Goal: Task Accomplishment & Management: Complete application form

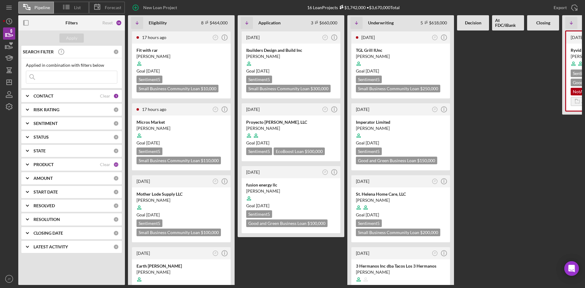
click at [479, 152] on div at bounding box center [473, 157] width 32 height 255
click at [193, 127] on div "[PERSON_NAME]" at bounding box center [182, 128] width 90 height 6
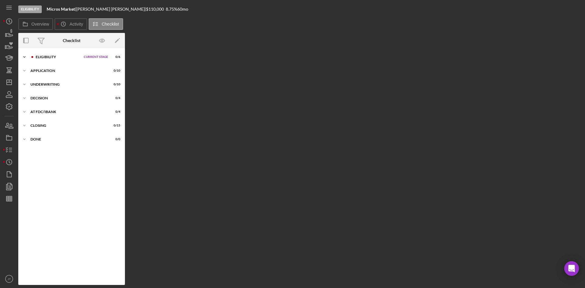
click at [65, 55] on div "Eligibility" at bounding box center [58, 57] width 45 height 4
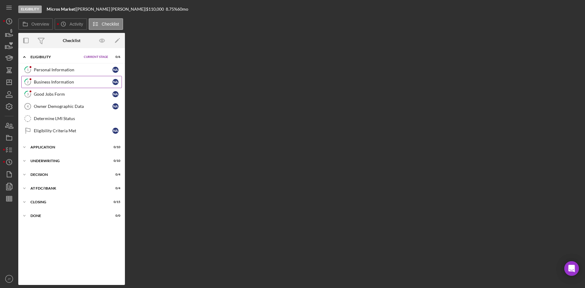
click at [64, 76] on link "2 Business Information N A" at bounding box center [71, 82] width 101 height 12
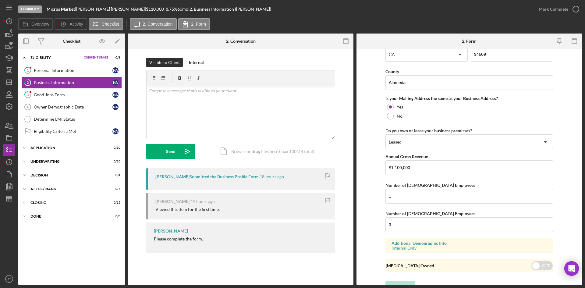
scroll to position [440, 0]
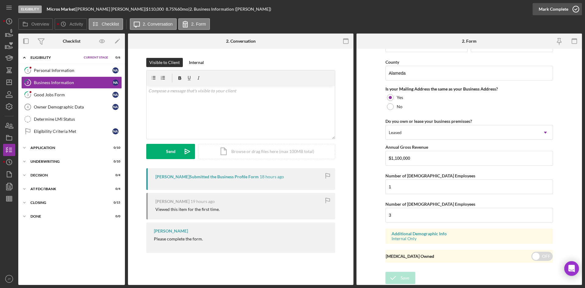
click at [562, 9] on div "Mark Complete" at bounding box center [554, 9] width 30 height 12
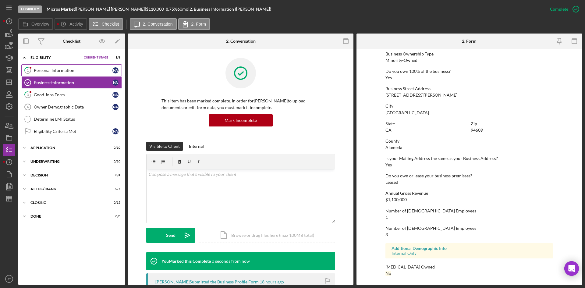
scroll to position [223, 0]
click at [61, 70] on div "Personal Information" at bounding box center [73, 70] width 79 height 5
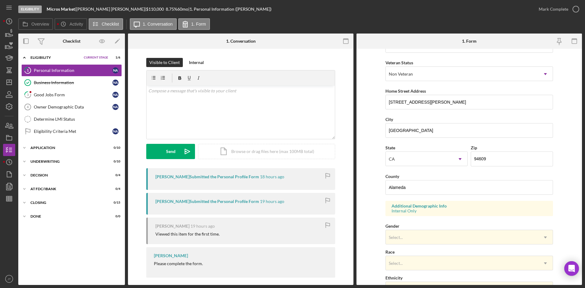
scroll to position [171, 0]
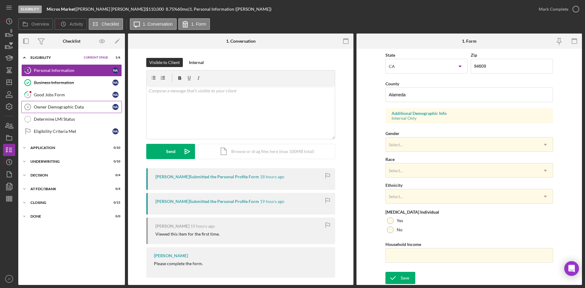
click at [88, 109] on div "Owner Demographic Data" at bounding box center [73, 107] width 79 height 5
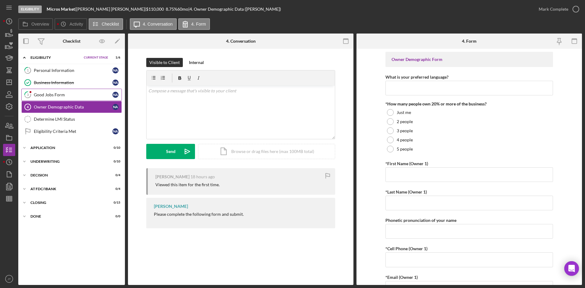
click at [79, 91] on link "3 Good Jobs Form N A" at bounding box center [71, 95] width 101 height 12
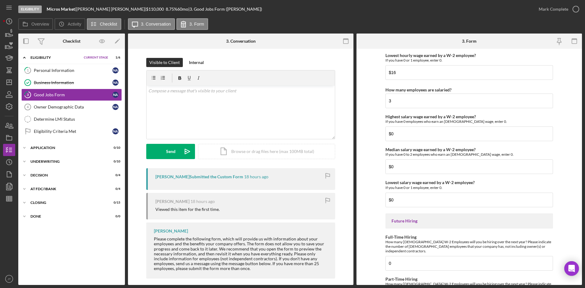
scroll to position [1313, 0]
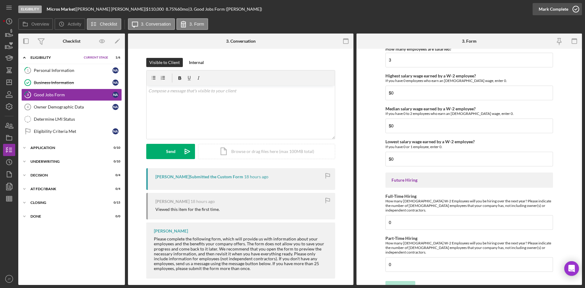
click at [555, 11] on div "Mark Complete" at bounding box center [554, 9] width 30 height 12
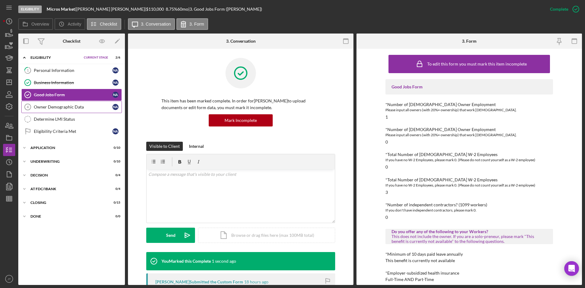
click at [65, 103] on link "Owner Demographic Data 4 Owner Demographic Data N A" at bounding box center [71, 107] width 101 height 12
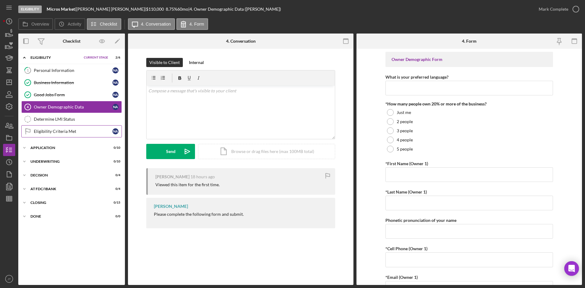
click at [59, 130] on div "Eligibility Criteria Met" at bounding box center [73, 131] width 79 height 5
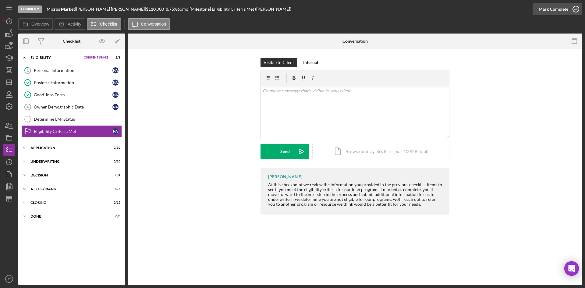
click at [555, 10] on div "Mark Complete" at bounding box center [554, 9] width 30 height 12
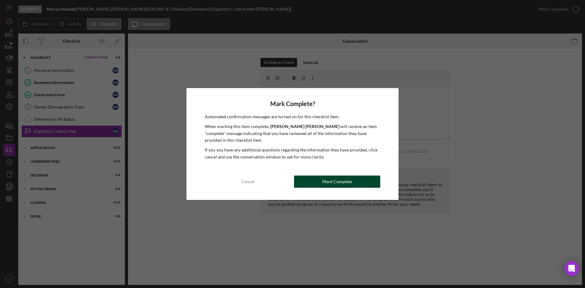
click at [324, 186] on div "Mark Complete" at bounding box center [337, 182] width 30 height 12
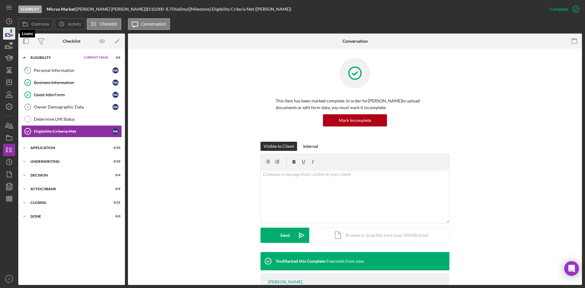
click at [9, 34] on icon "button" at bounding box center [9, 33] width 15 height 15
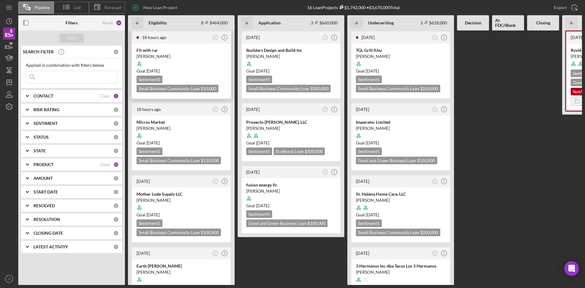
click at [182, 65] on div at bounding box center [182, 64] width 90 height 12
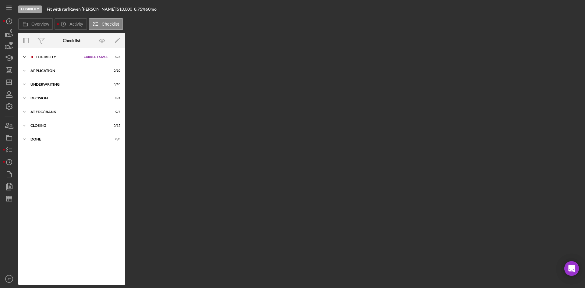
click at [55, 57] on div "Eligibility" at bounding box center [58, 57] width 45 height 4
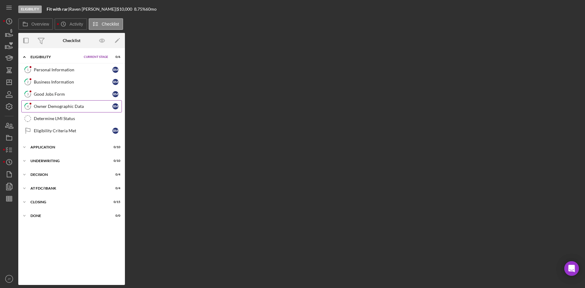
click at [57, 106] on div "Owner Demographic Data" at bounding box center [73, 106] width 79 height 5
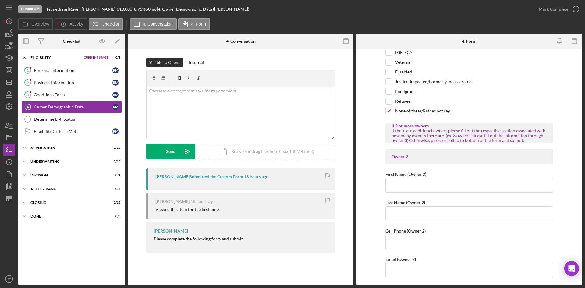
scroll to position [551, 0]
click at [567, 8] on div "Mark Complete" at bounding box center [554, 9] width 30 height 12
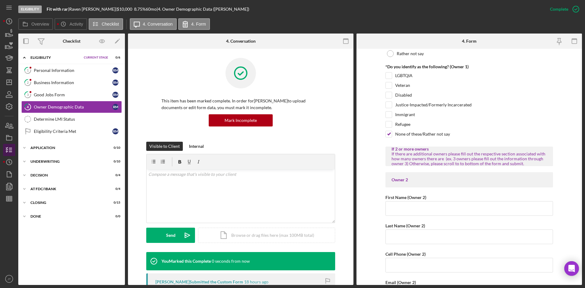
scroll to position [575, 0]
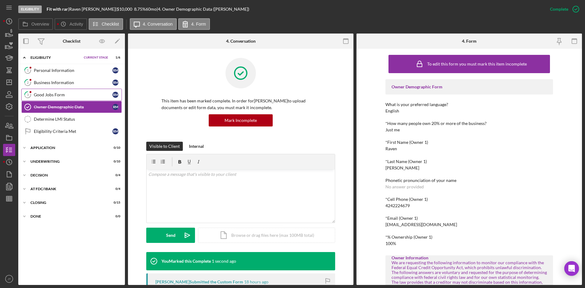
click at [55, 97] on div "Good Jobs Form" at bounding box center [73, 94] width 79 height 5
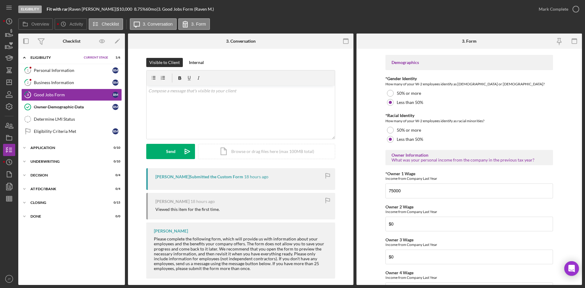
scroll to position [873, 0]
click at [560, 8] on div "Mark Complete" at bounding box center [554, 9] width 30 height 12
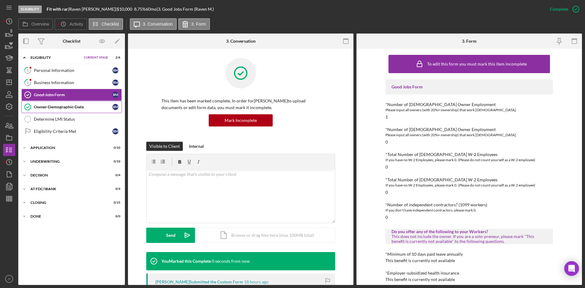
click at [69, 105] on div "Owner Demographic Data" at bounding box center [73, 107] width 79 height 5
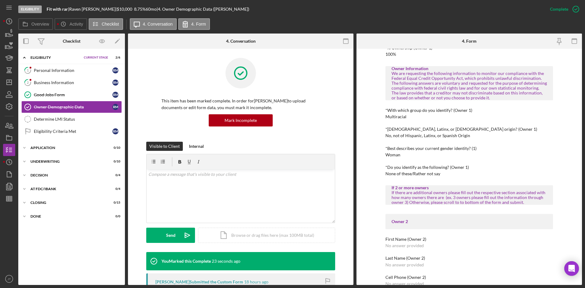
scroll to position [190, 0]
click at [62, 78] on link "2 Business Information R M" at bounding box center [71, 83] width 101 height 12
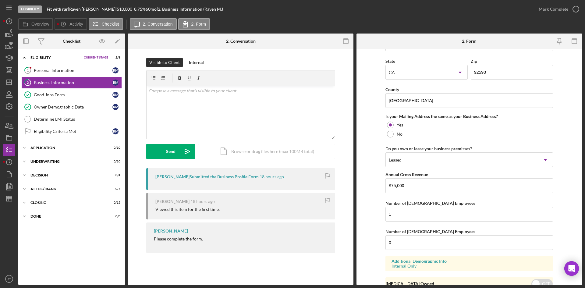
scroll to position [440, 0]
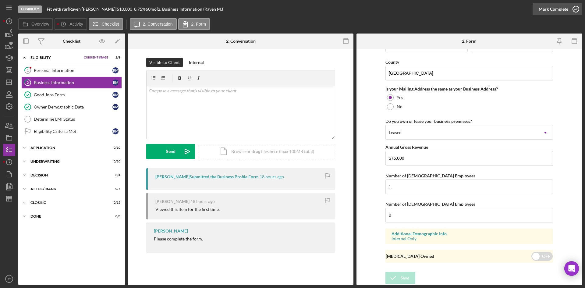
click at [556, 9] on div "Mark Complete" at bounding box center [554, 9] width 30 height 12
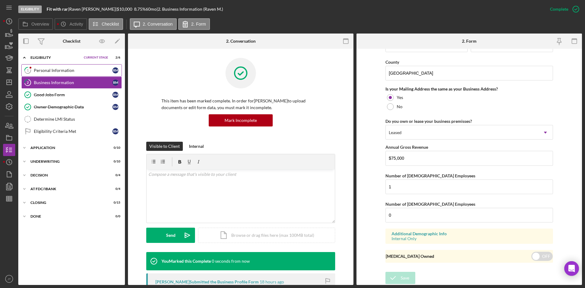
scroll to position [223, 0]
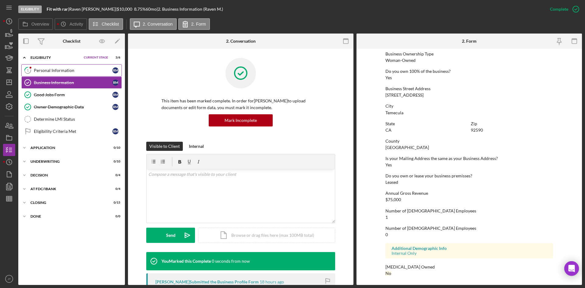
click at [58, 73] on link "1 Personal Information R M" at bounding box center [71, 70] width 101 height 12
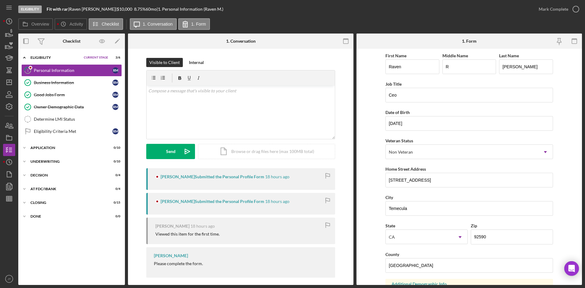
click at [374, 103] on form "First Name Raven Middle Name R Last Name [PERSON_NAME] Job Title Ceo Date of Bi…" at bounding box center [470, 167] width 226 height 236
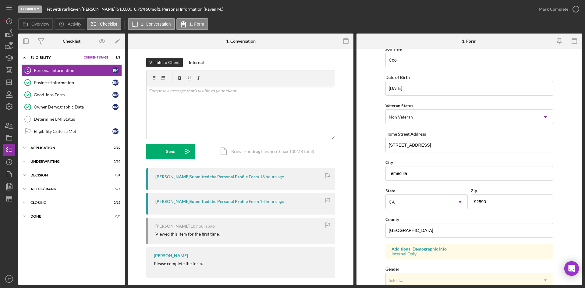
scroll to position [36, 0]
click at [550, 8] on div "Mark Complete" at bounding box center [554, 9] width 30 height 12
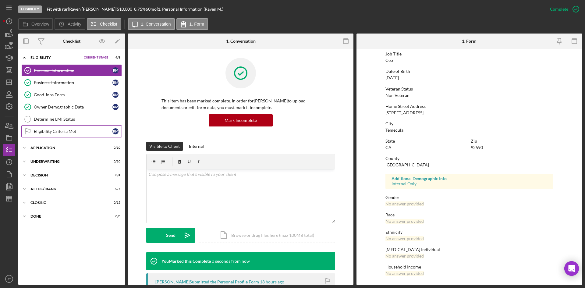
scroll to position [1, 0]
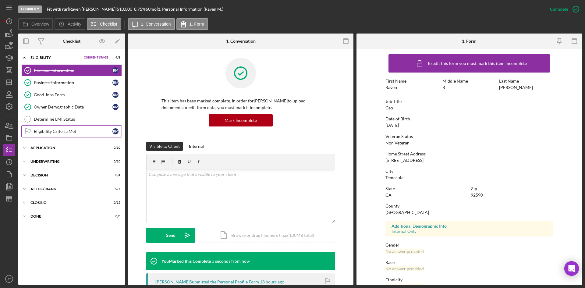
click at [58, 130] on div "Eligibility Criteria Met" at bounding box center [73, 131] width 79 height 5
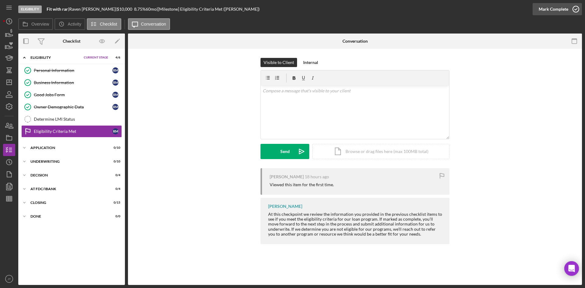
click at [551, 12] on div "Mark Complete" at bounding box center [554, 9] width 30 height 12
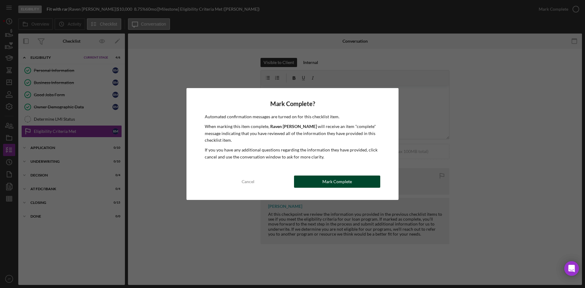
click at [339, 180] on div "Mark Complete" at bounding box center [337, 182] width 30 height 12
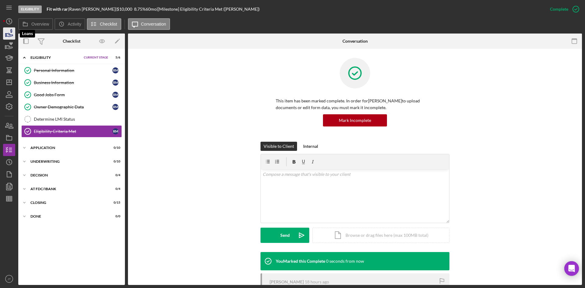
click at [13, 33] on icon "button" at bounding box center [9, 33] width 15 height 15
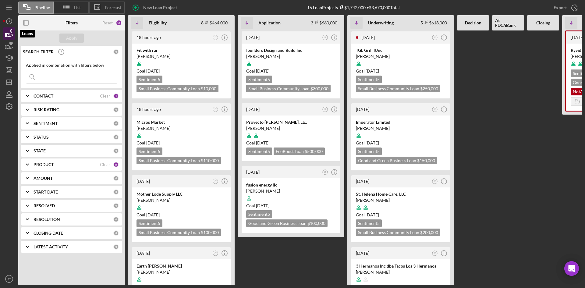
click at [13, 33] on icon "button" at bounding box center [9, 33] width 15 height 15
click at [509, 132] on FDC\/iBank at bounding box center [508, 157] width 32 height 255
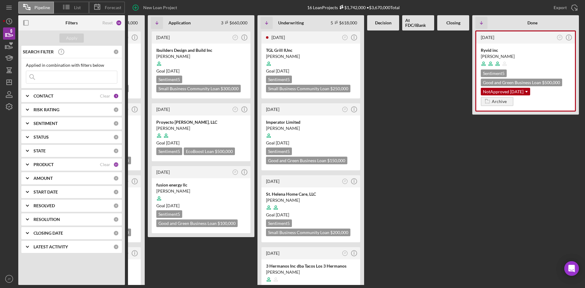
click at [372, 187] on div at bounding box center [383, 157] width 32 height 255
